Goal: Information Seeking & Learning: Learn about a topic

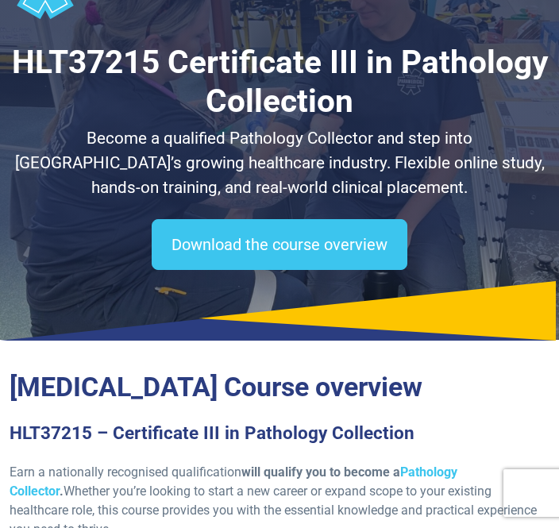
click at [252, 234] on link "Download the course overview" at bounding box center [280, 244] width 256 height 51
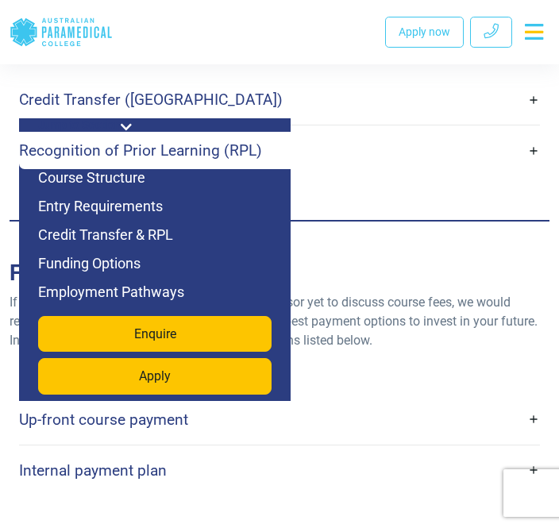
scroll to position [5132, 0]
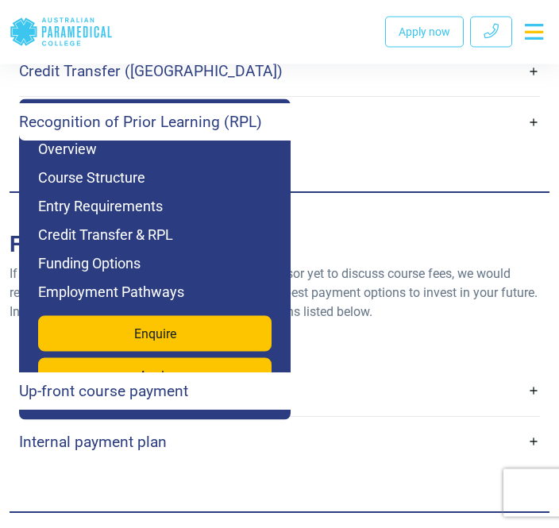
click at [100, 383] on h4 "Up-front course payment" at bounding box center [103, 392] width 169 height 18
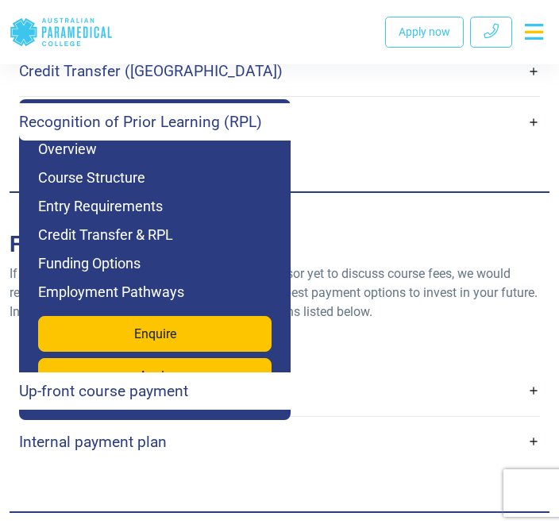
click at [145, 382] on h4 "Up-front course payment" at bounding box center [103, 391] width 169 height 18
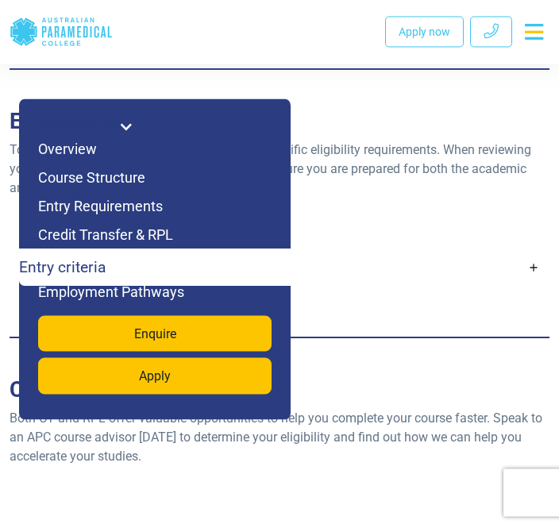
scroll to position [4694, 0]
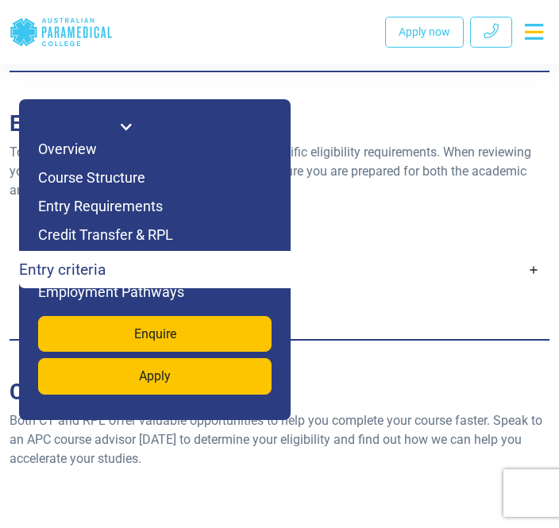
click at [121, 127] on icon at bounding box center [126, 127] width 11 height 13
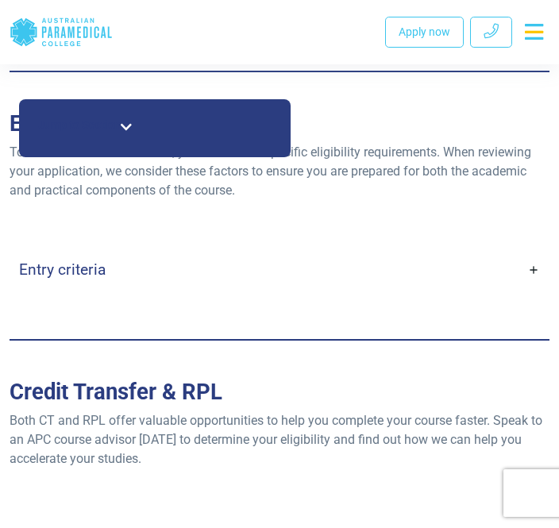
click at [327, 251] on link "Entry criteria" at bounding box center [279, 269] width 521 height 37
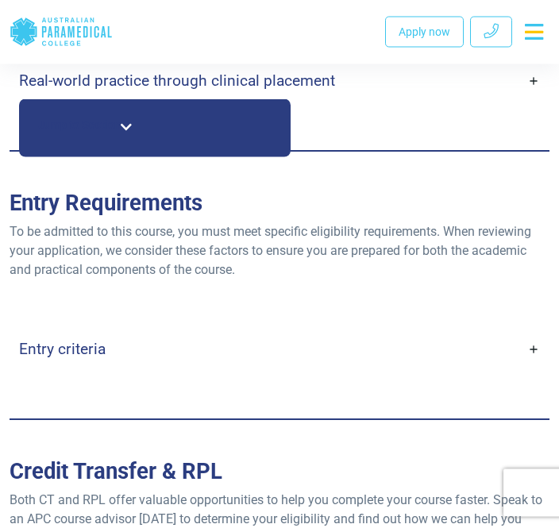
scroll to position [4615, 0]
click at [532, 333] on link "Entry criteria" at bounding box center [279, 348] width 521 height 37
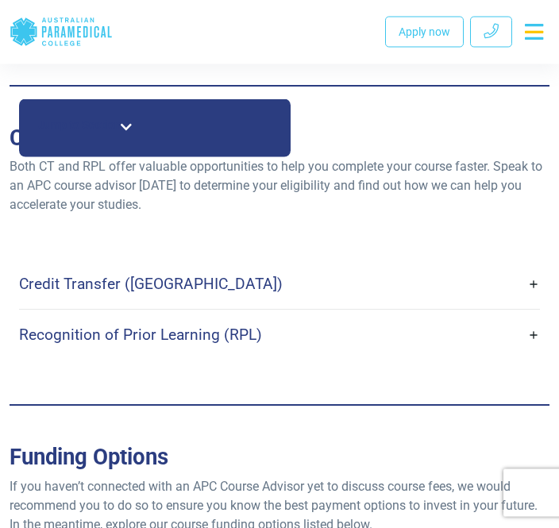
scroll to position [5442, 0]
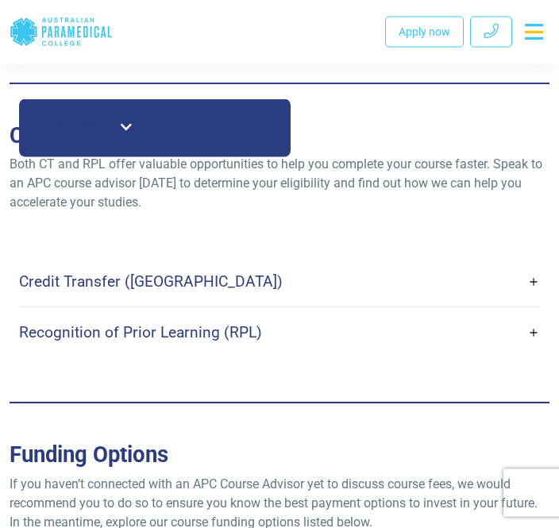
click at [534, 264] on link "Credit Transfer ([GEOGRAPHIC_DATA])" at bounding box center [279, 282] width 521 height 37
click at [539, 314] on link "Recognition of Prior Learning (RPL)" at bounding box center [279, 332] width 521 height 37
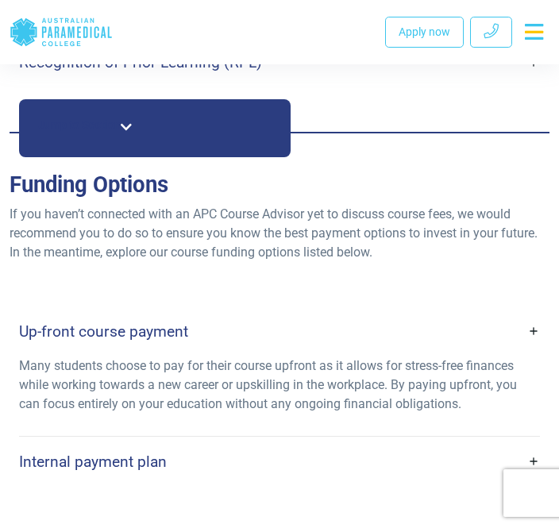
scroll to position [5712, 0]
click at [528, 314] on link "Up-front course payment" at bounding box center [279, 332] width 521 height 37
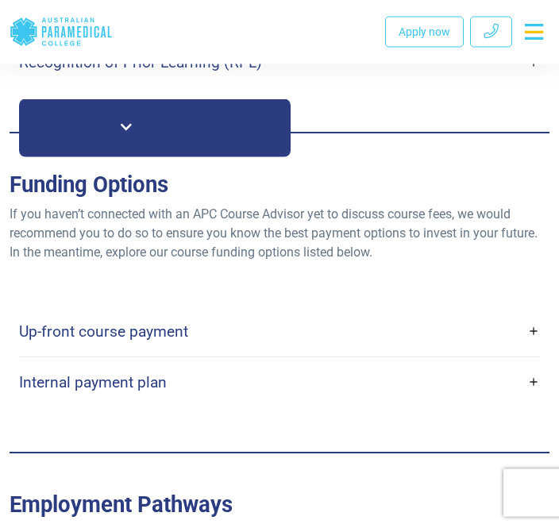
scroll to position [5713, 0]
click at [90, 322] on h4 "Up-front course payment" at bounding box center [103, 331] width 169 height 18
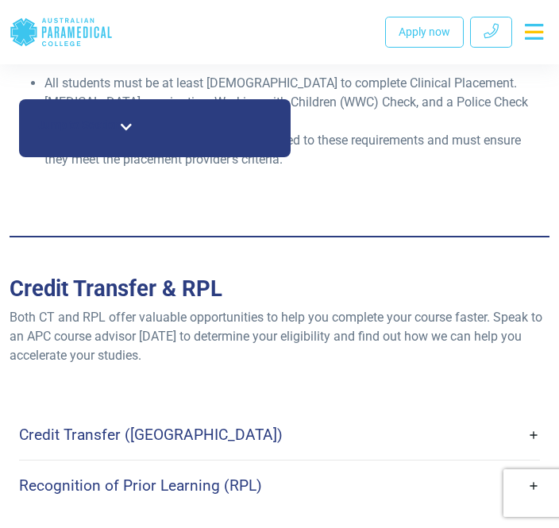
scroll to position [5289, 0]
